Goal: Navigation & Orientation: Find specific page/section

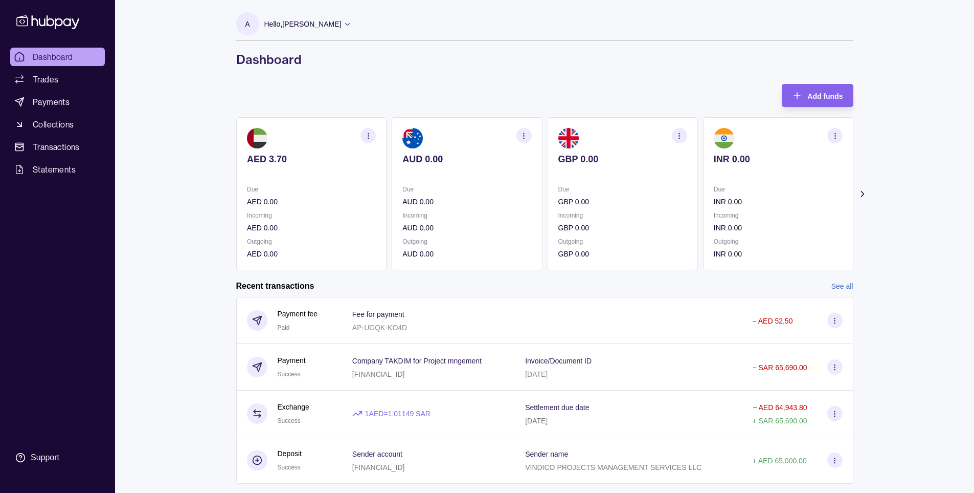
click at [340, 17] on div "Hello, [PERSON_NAME]" at bounding box center [307, 23] width 87 height 21
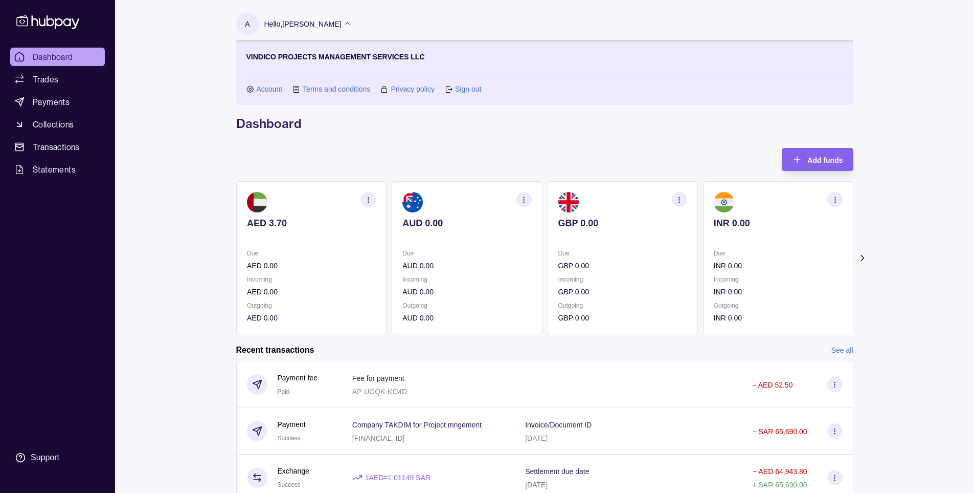
click at [265, 91] on link "Account" at bounding box center [270, 88] width 26 height 11
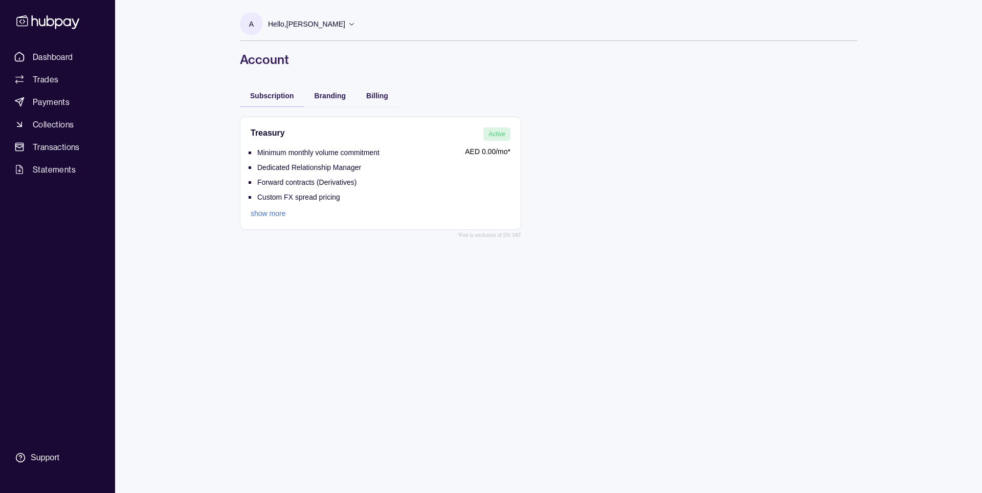
click at [345, 18] on p "Hello, [PERSON_NAME]" at bounding box center [306, 23] width 77 height 11
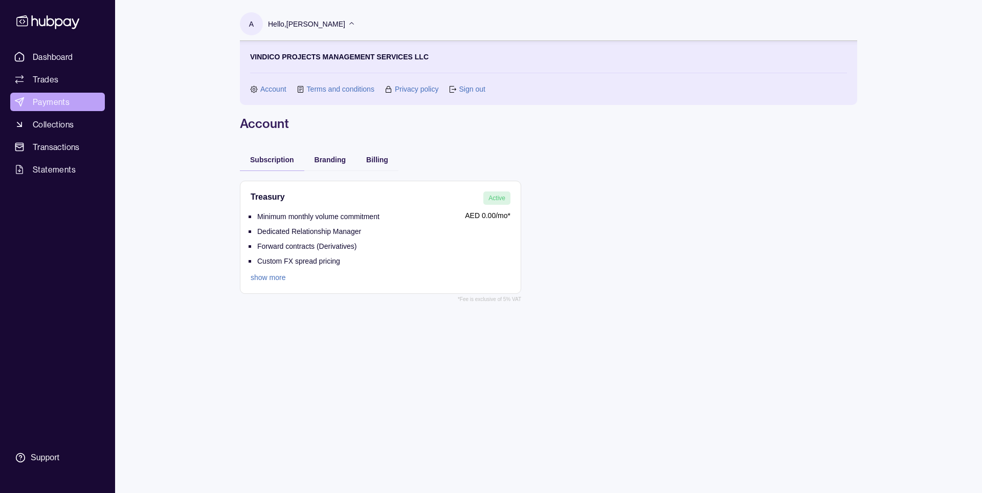
click at [62, 105] on span "Payments" at bounding box center [51, 102] width 37 height 12
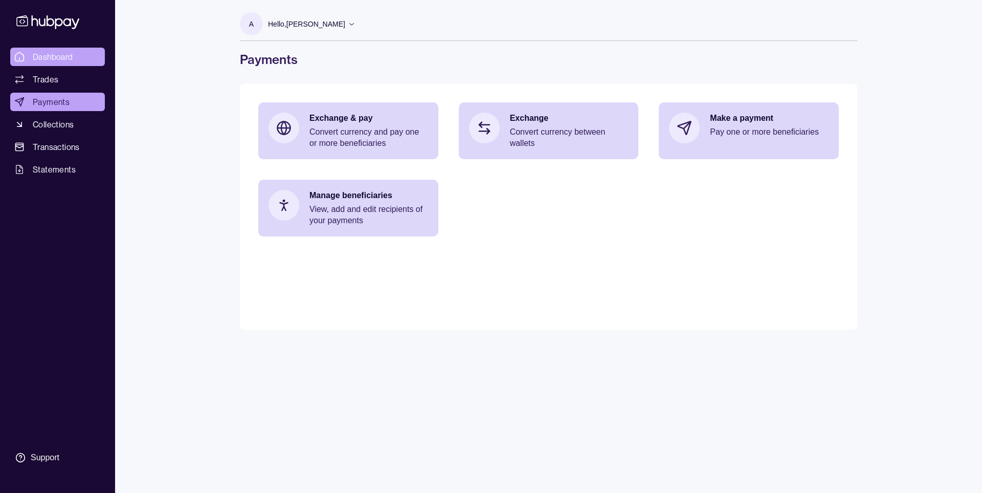
click at [57, 56] on span "Dashboard" at bounding box center [53, 57] width 40 height 12
